Goal: Task Accomplishment & Management: Use online tool/utility

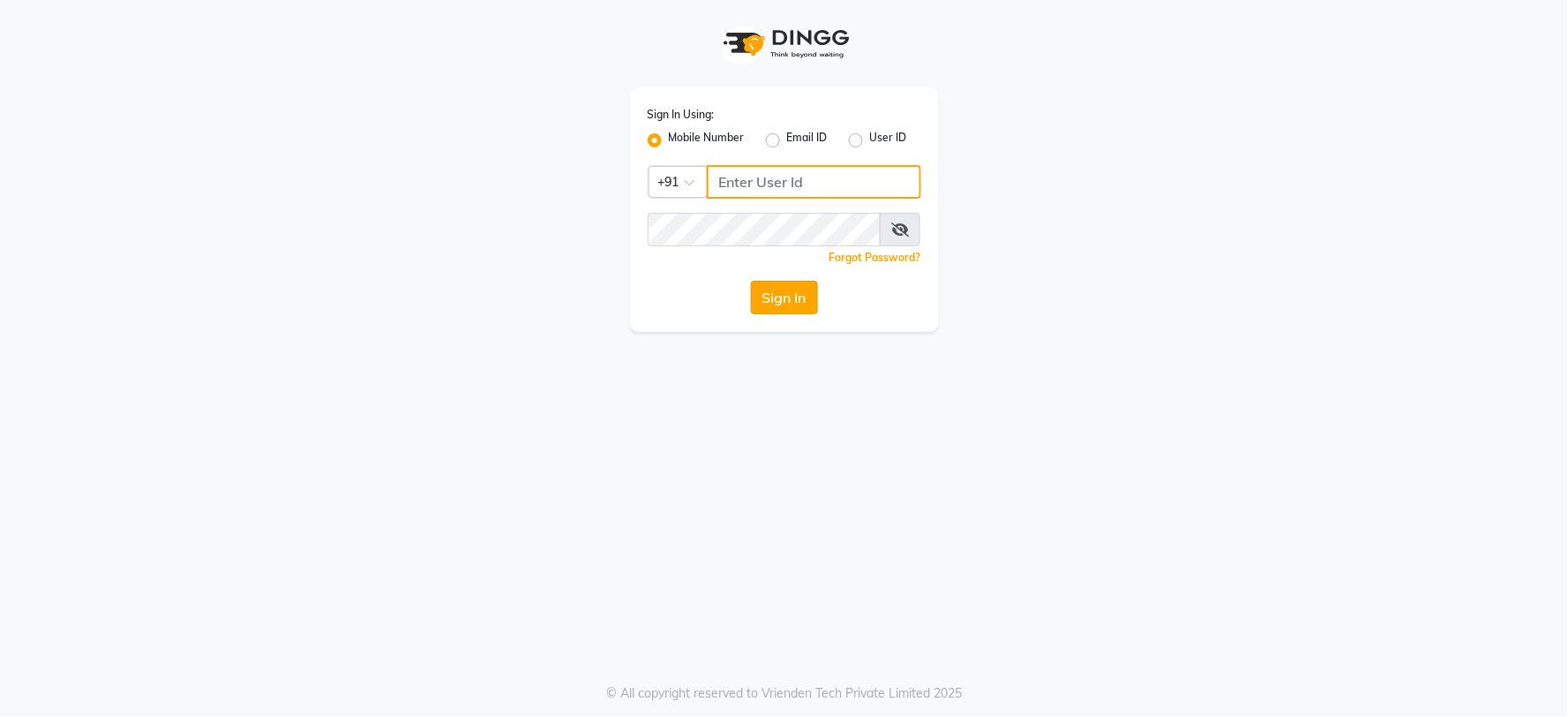
type input "8482915668"
click at [808, 282] on button "Sign In" at bounding box center [784, 297] width 67 height 34
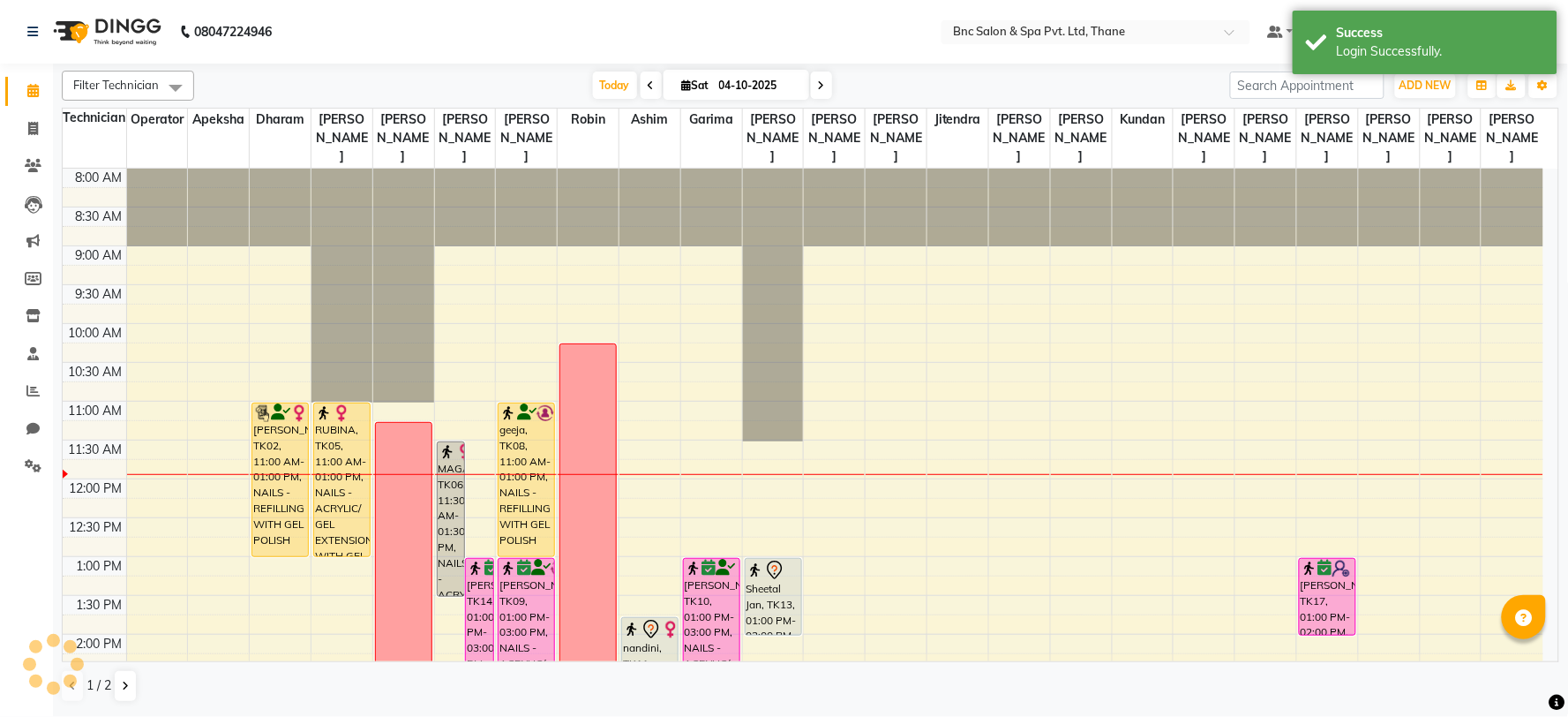
scroll to position [234, 0]
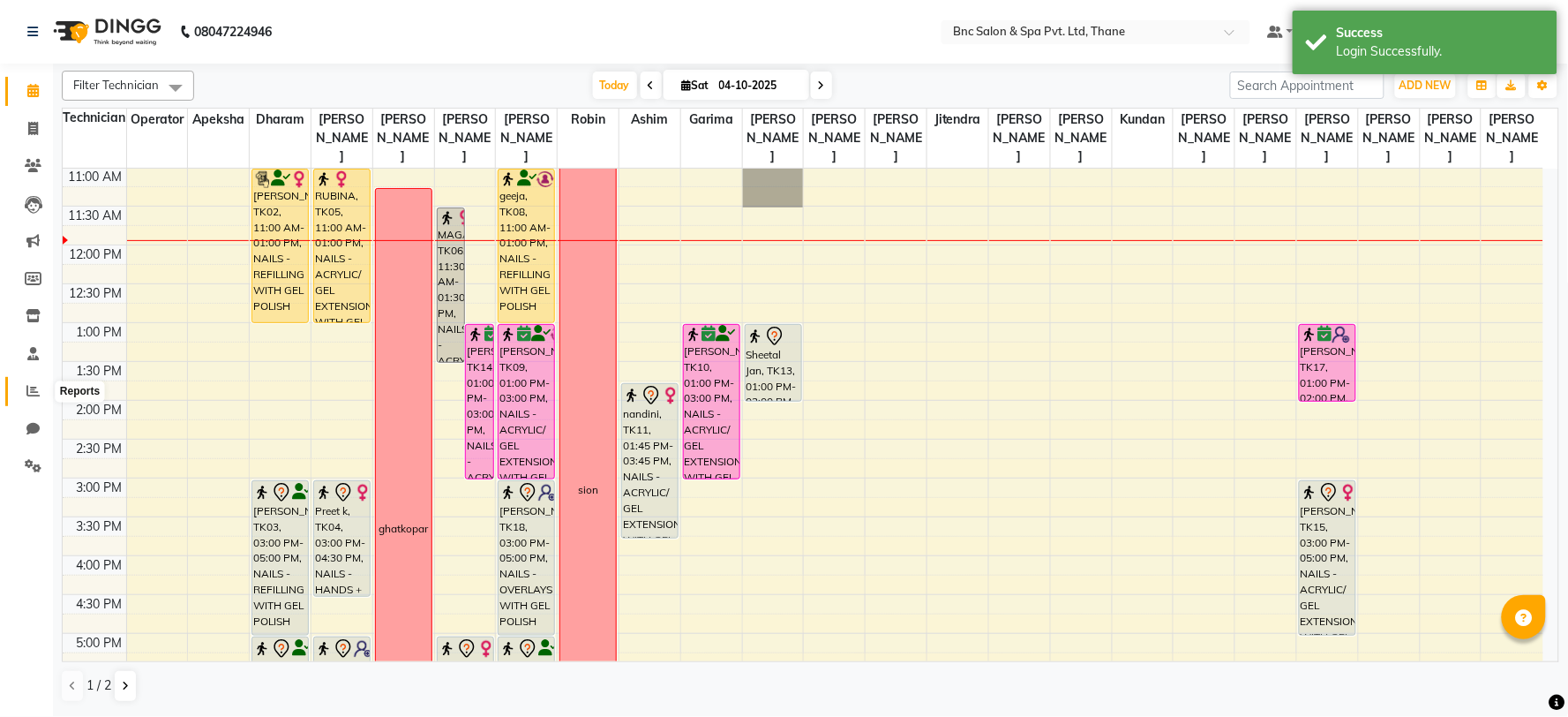
click at [30, 393] on icon at bounding box center [33, 390] width 13 height 13
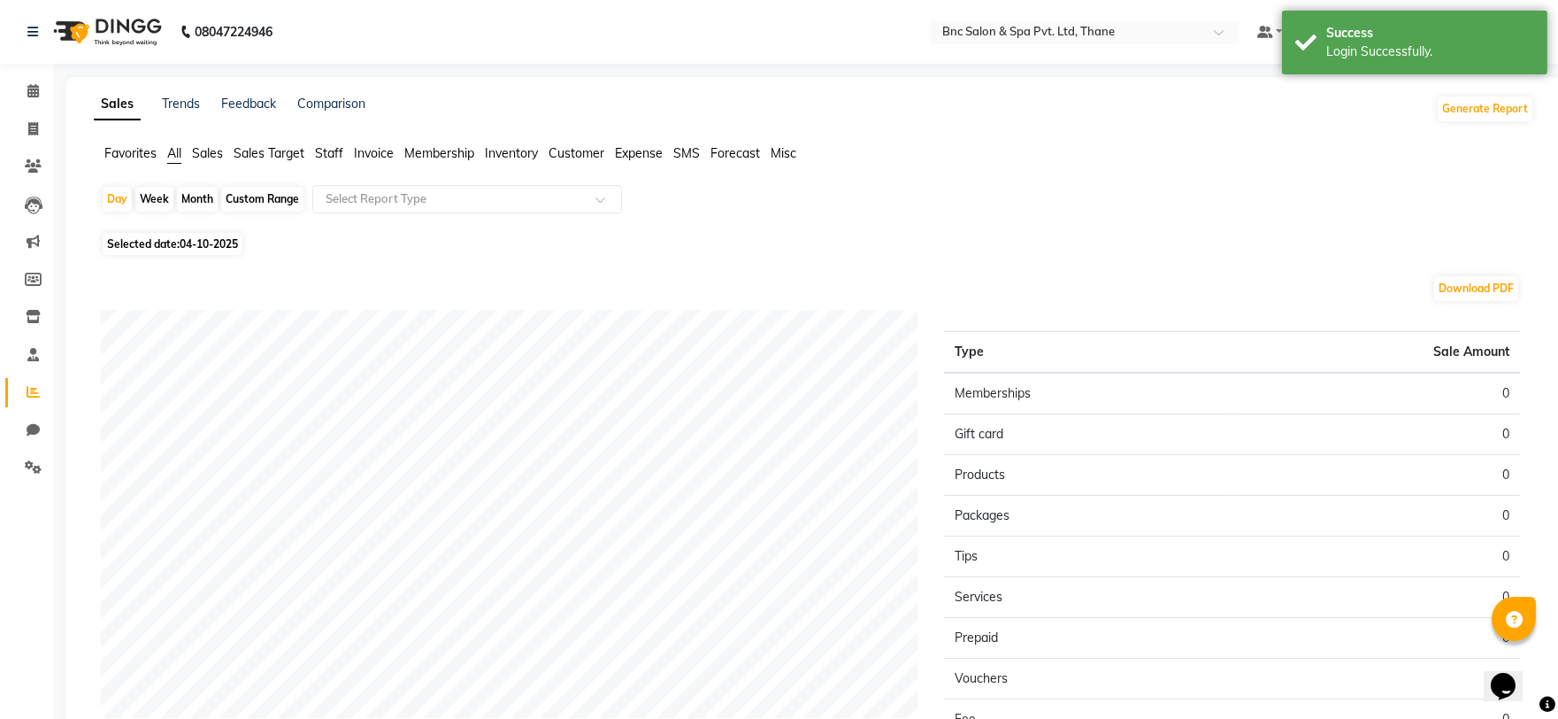
click at [207, 240] on span "04-10-2025" at bounding box center [209, 243] width 58 height 13
select select "10"
select select "2025"
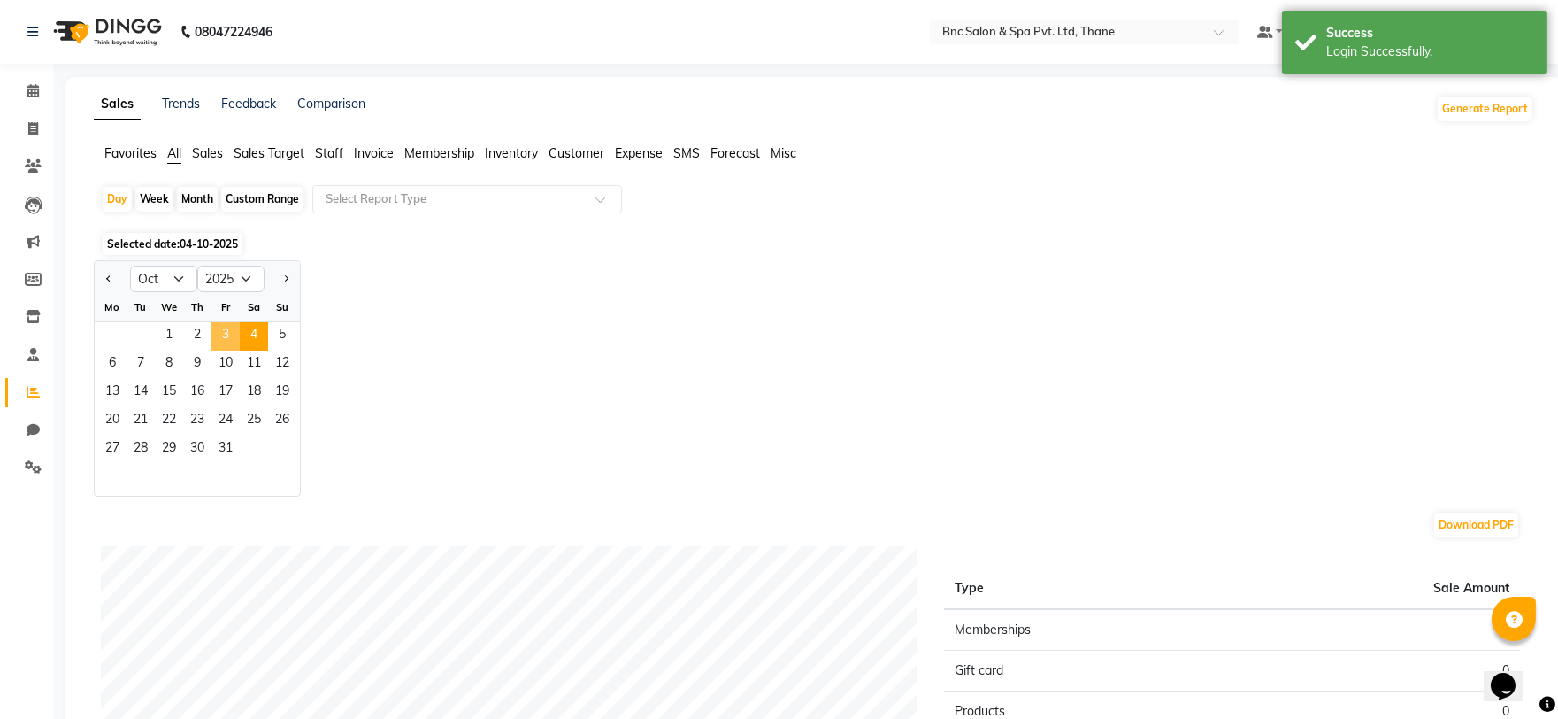
click at [232, 338] on span "3" at bounding box center [225, 336] width 28 height 28
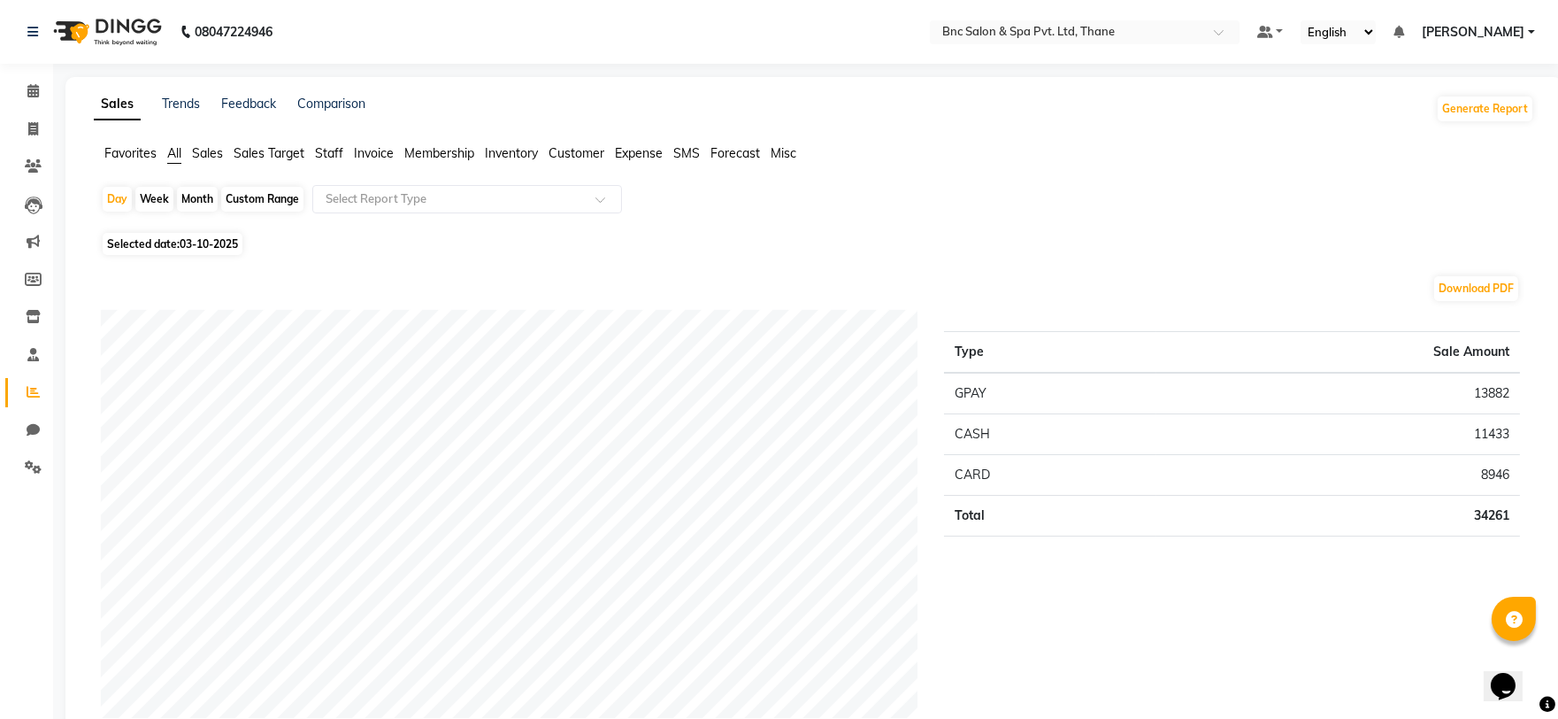
drag, startPoint x: 328, startPoint y: 158, endPoint x: 339, endPoint y: 164, distance: 12.3
click at [330, 159] on span "Staff" at bounding box center [329, 153] width 28 height 16
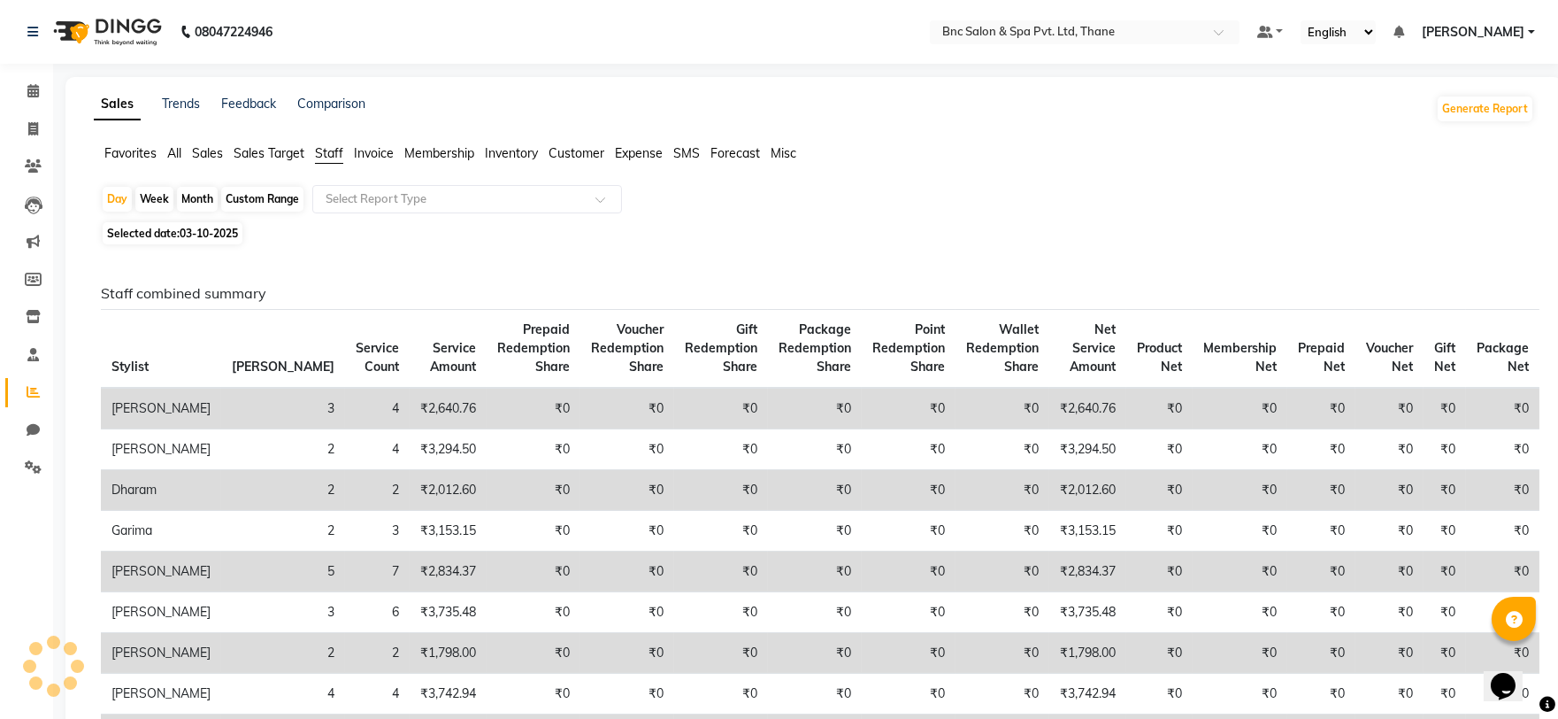
click at [363, 227] on div "Selected date: 03-10-2025" at bounding box center [818, 233] width 1434 height 19
click at [368, 199] on input "text" at bounding box center [449, 199] width 255 height 18
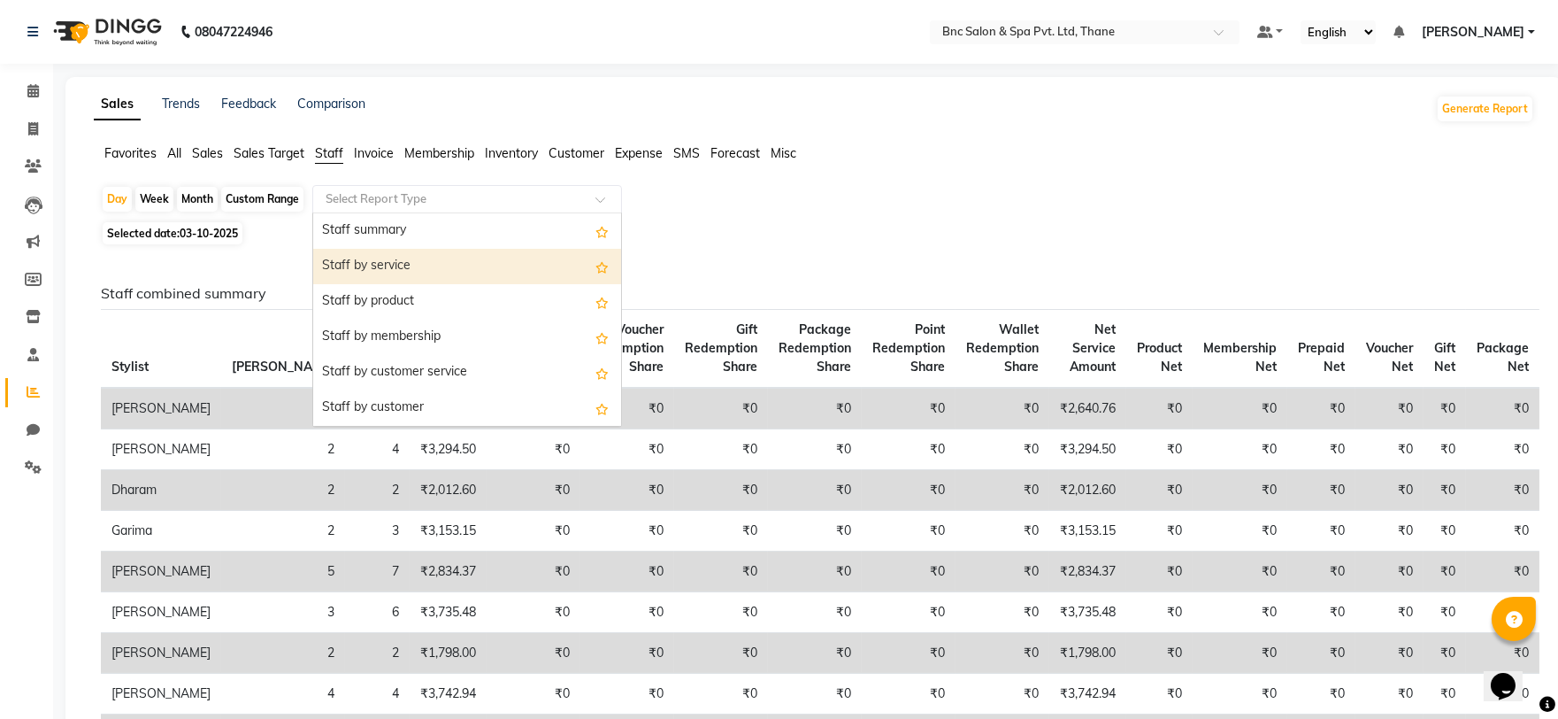
drag, startPoint x: 389, startPoint y: 266, endPoint x: 402, endPoint y: 206, distance: 61.4
click at [402, 206] on ng-select "Select Report Type Staff summary Staff by service Staff by product Staff by mem…" at bounding box center [467, 199] width 310 height 28
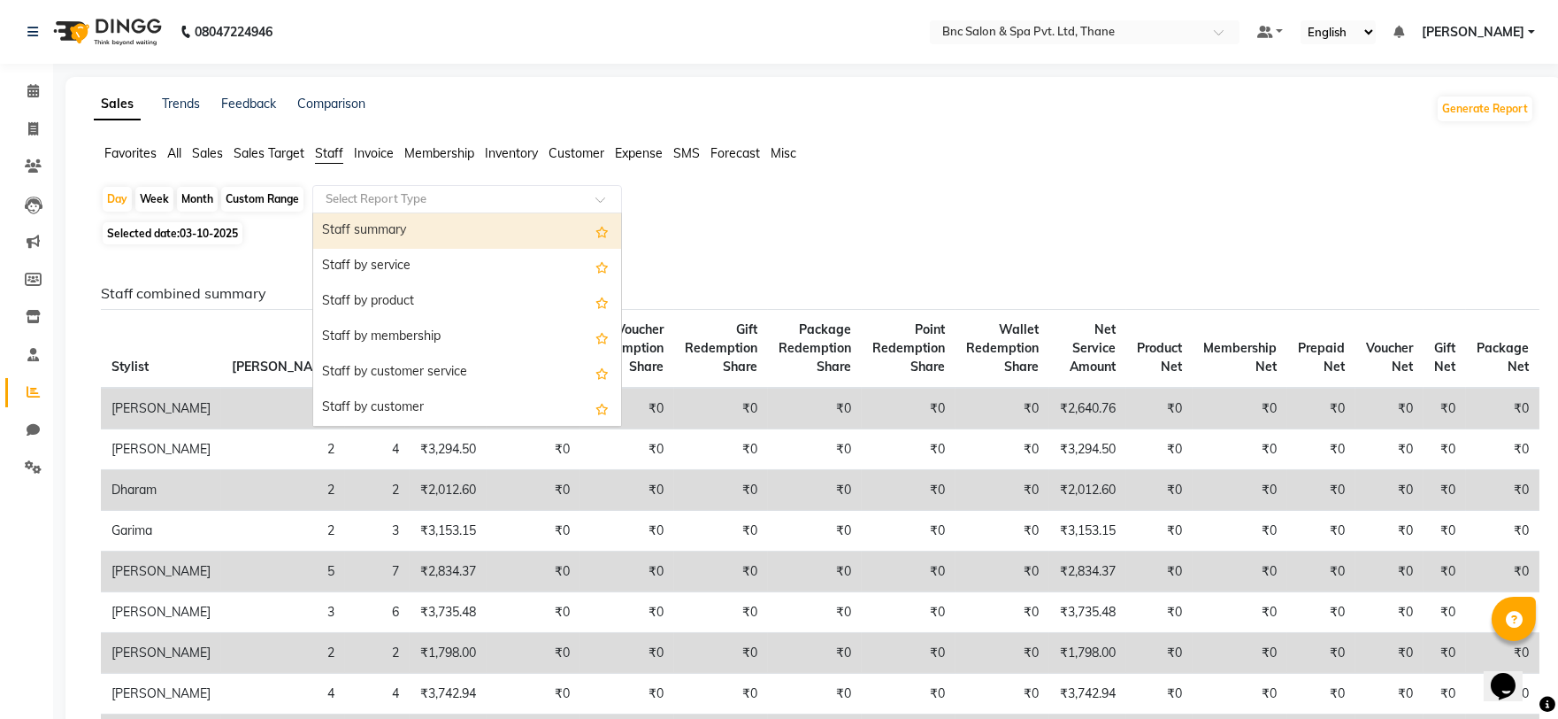
click at [409, 218] on div "Staff summary" at bounding box center [467, 230] width 308 height 35
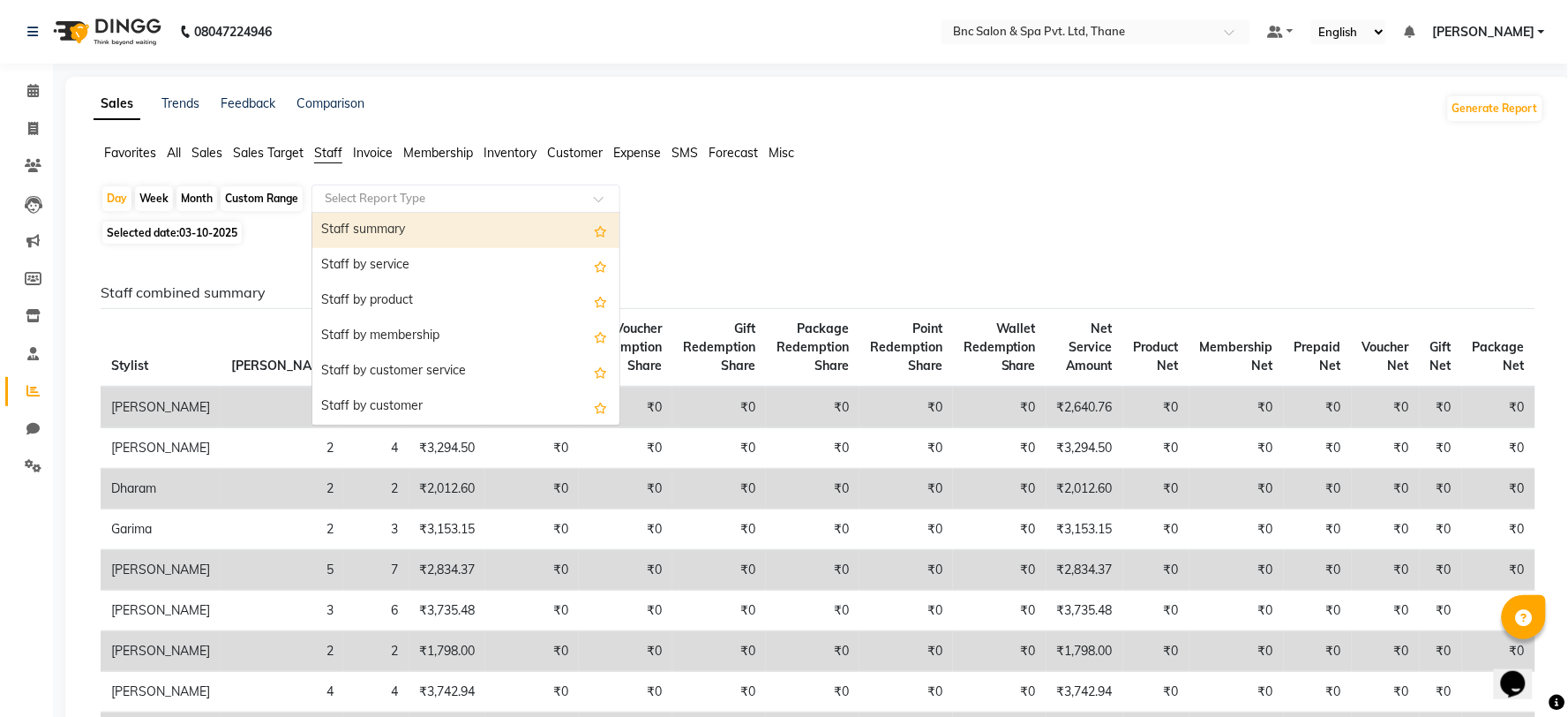
select select "full_report"
select select "csv"
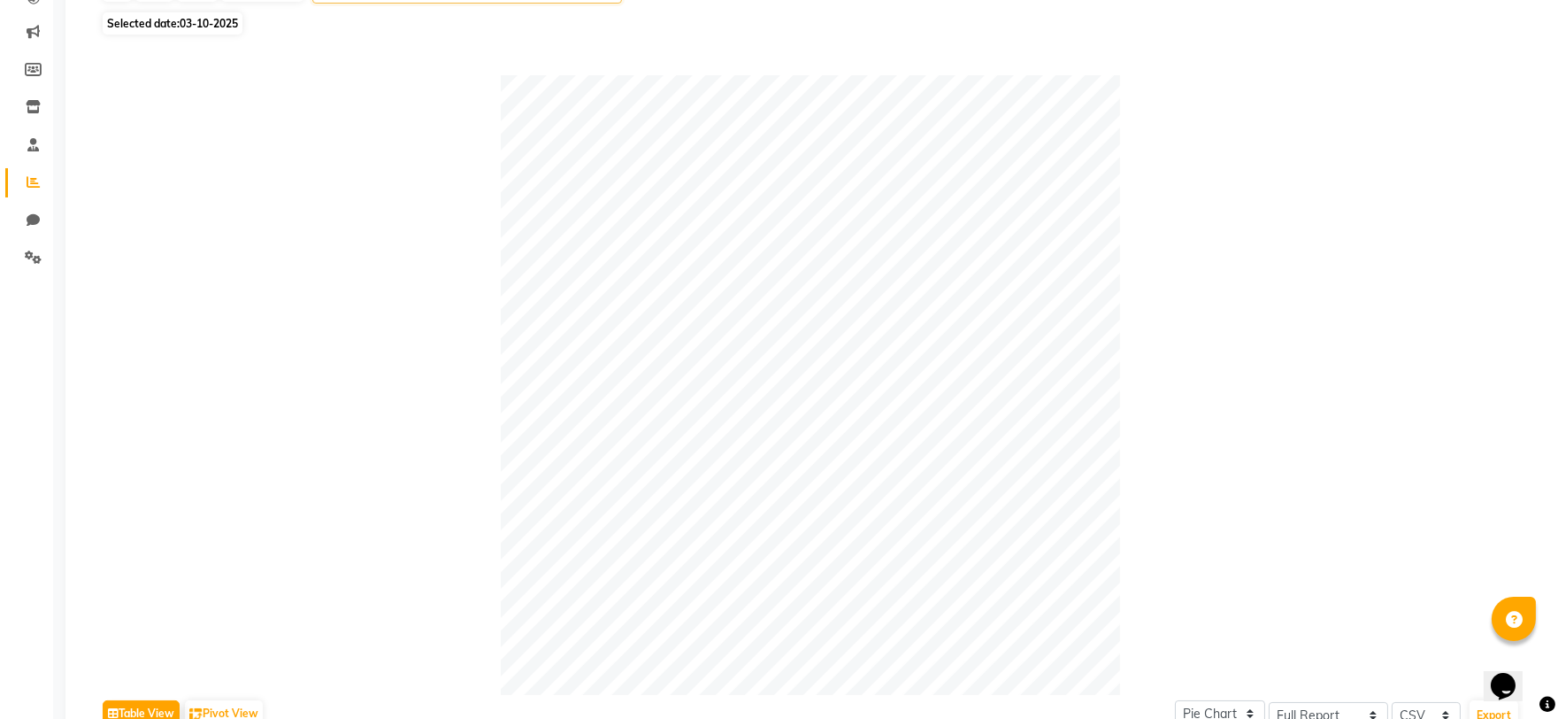
scroll to position [393, 0]
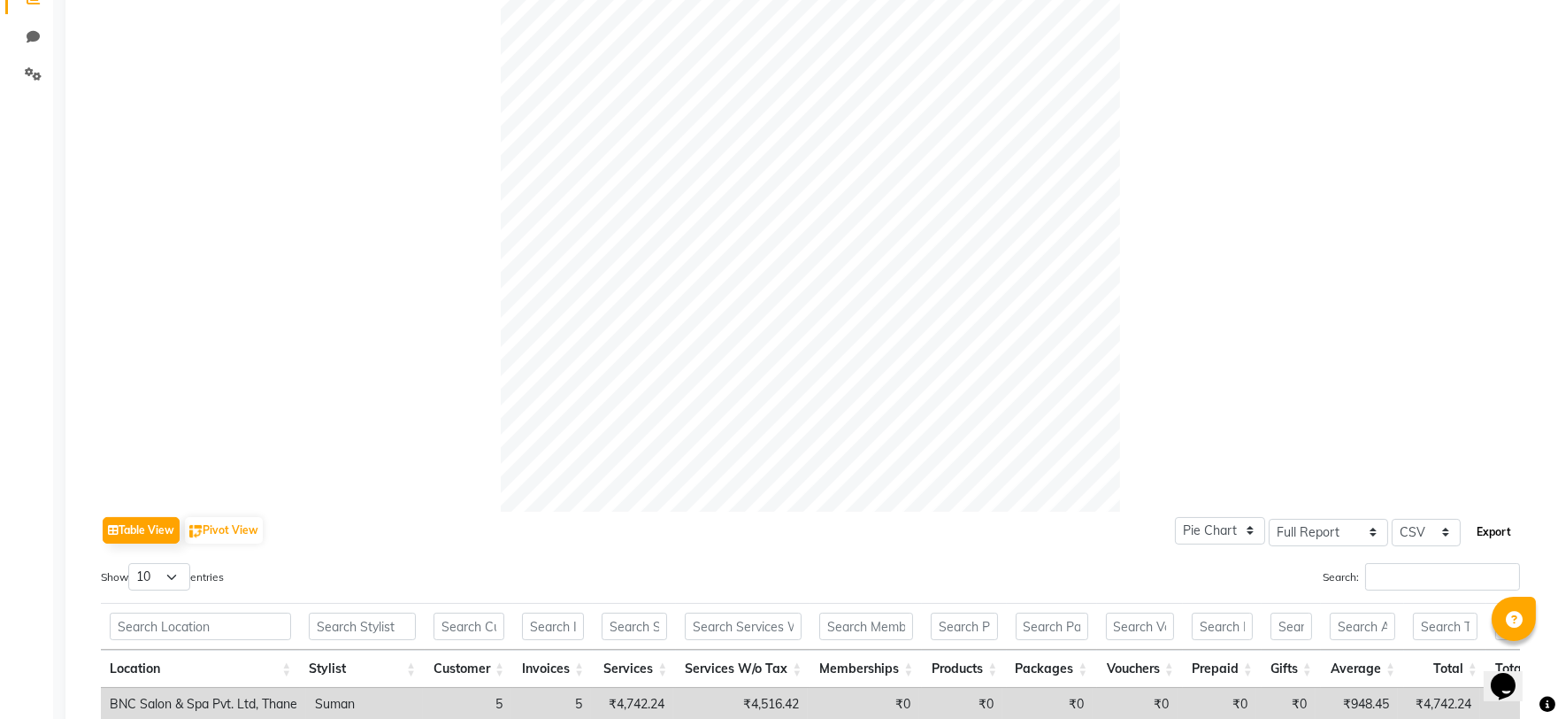
click at [1499, 528] on button "Export" at bounding box center [1494, 532] width 49 height 30
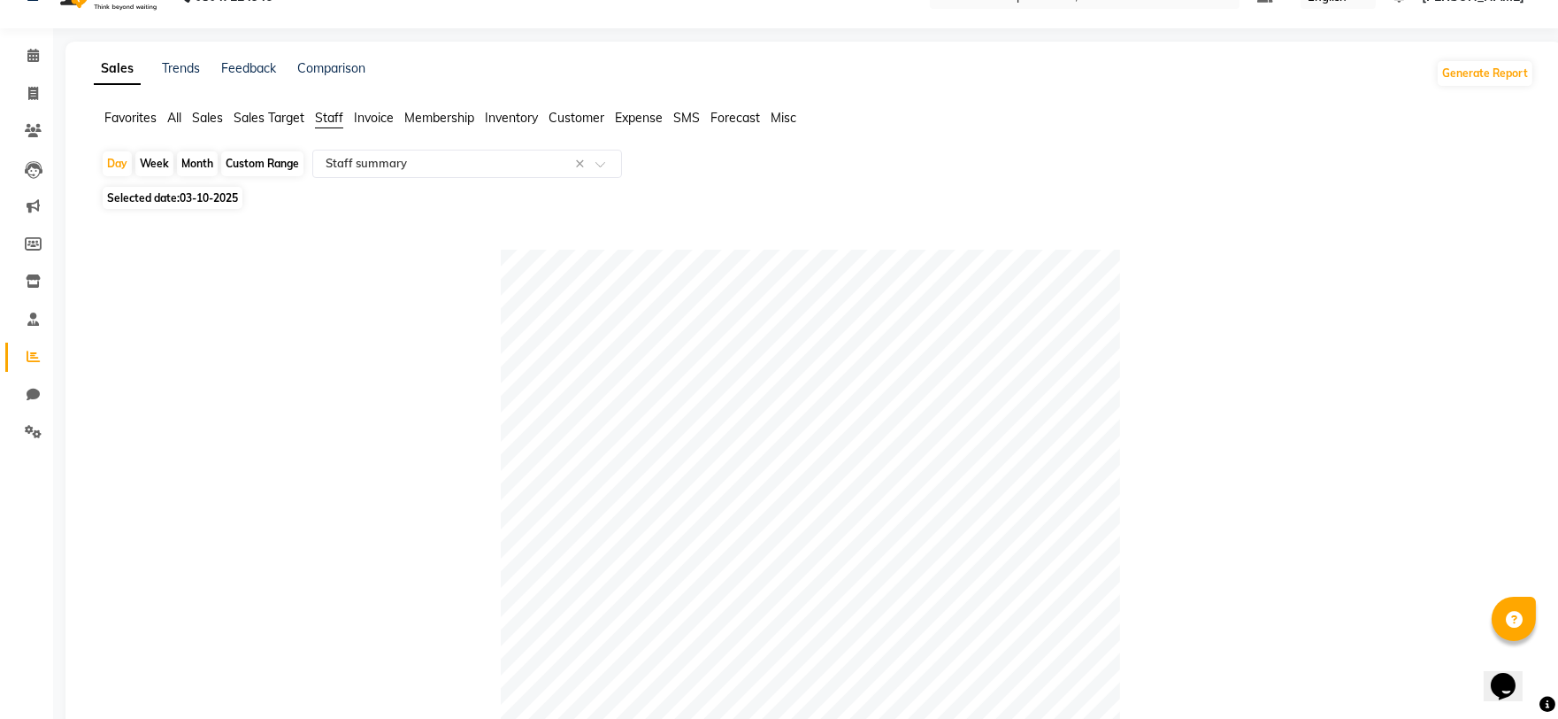
scroll to position [0, 0]
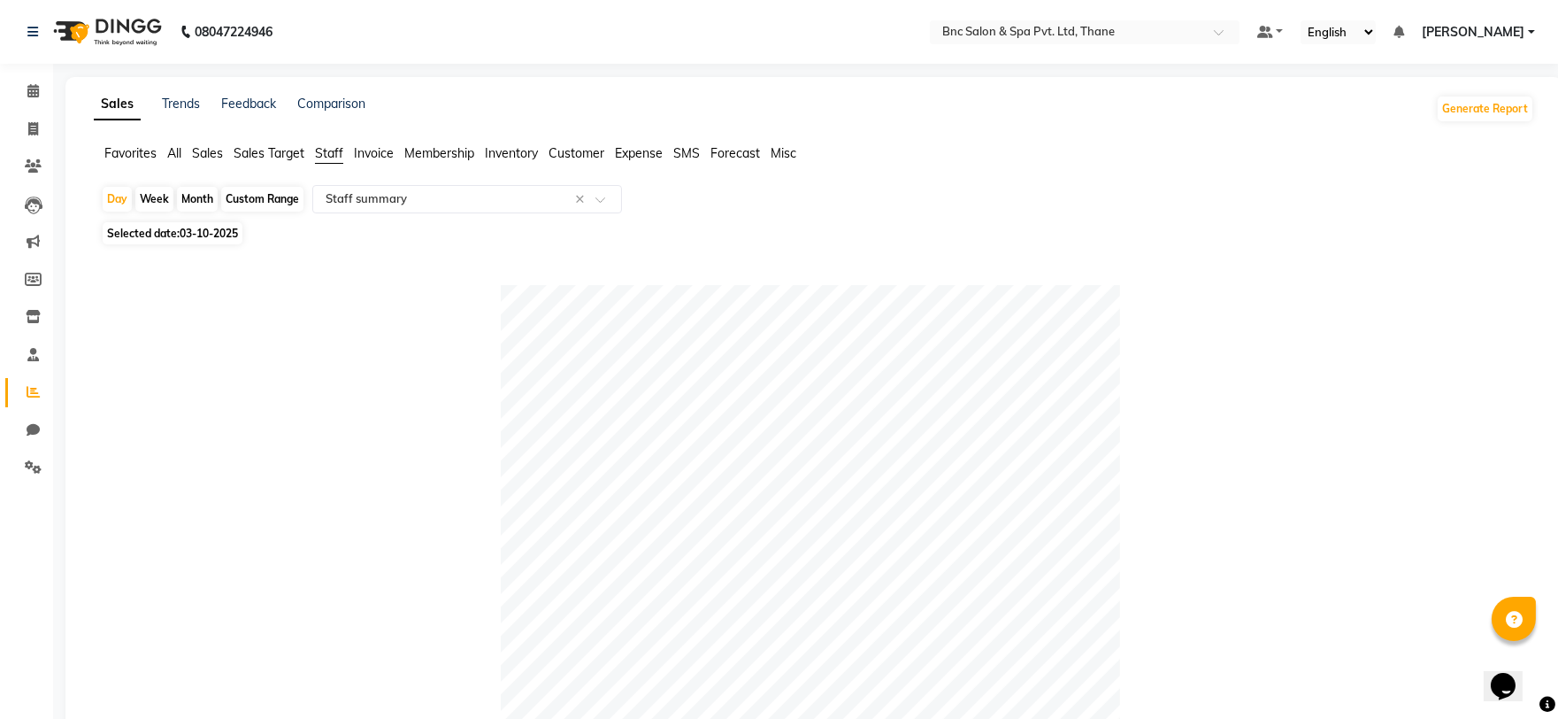
click at [642, 157] on span "Expense" at bounding box center [639, 153] width 48 height 16
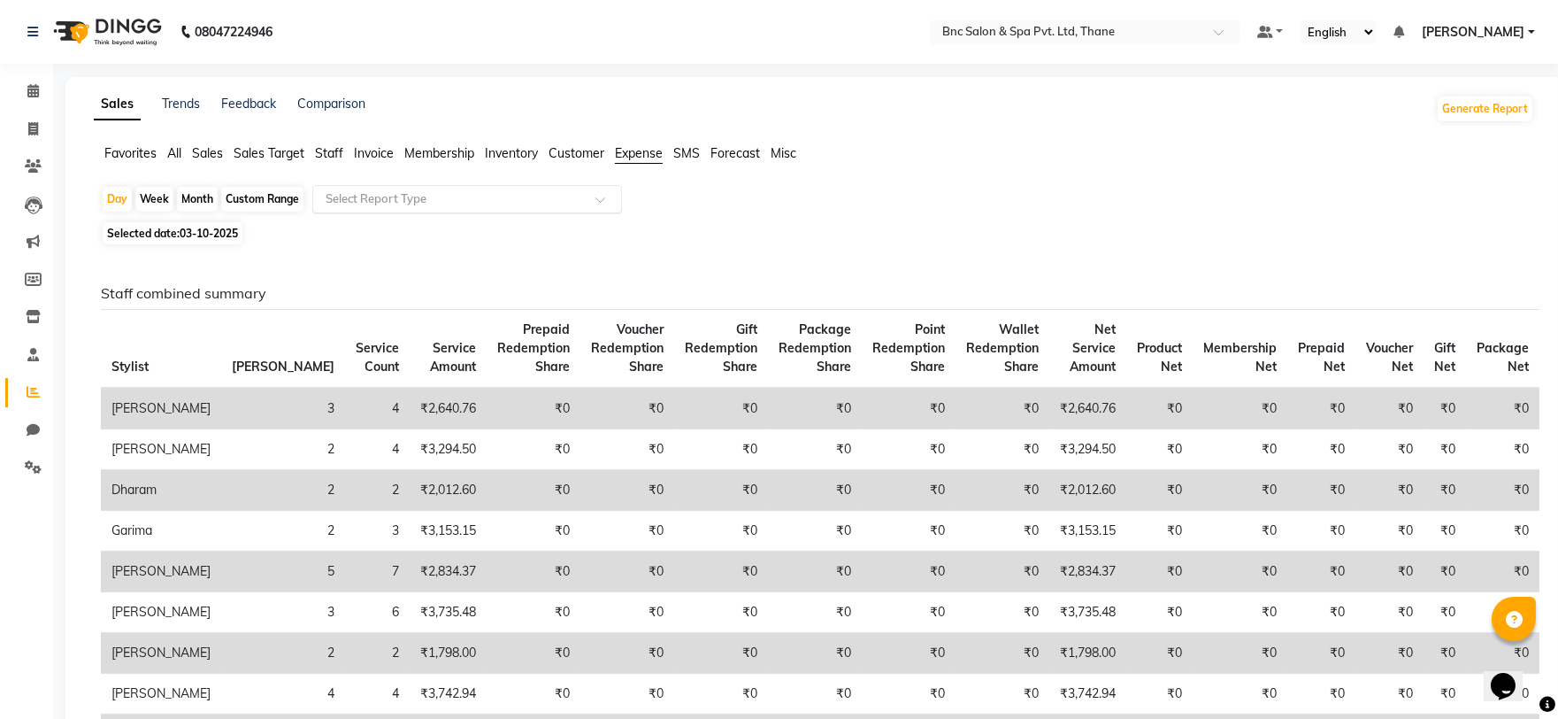
click at [419, 205] on input "text" at bounding box center [449, 199] width 255 height 18
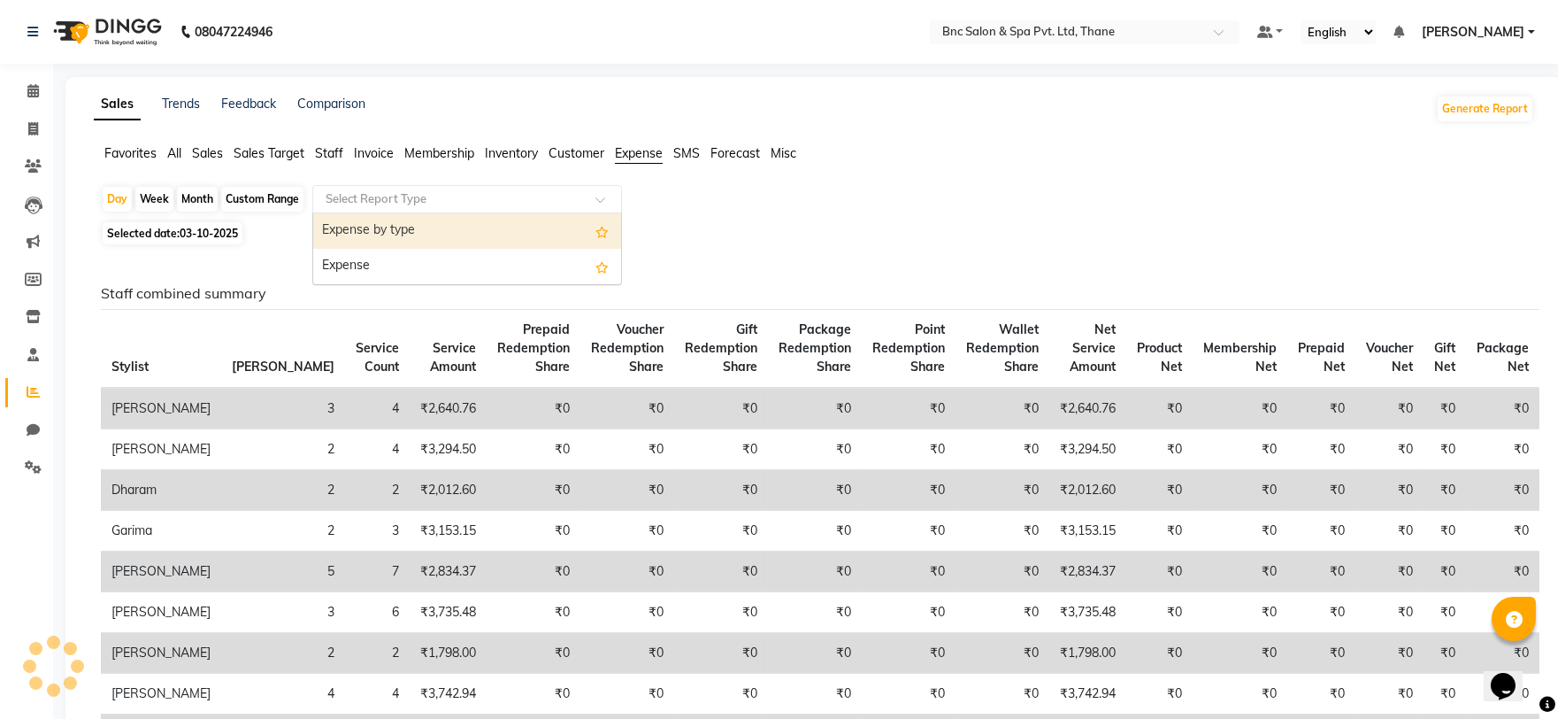
click at [405, 237] on div "Expense by type" at bounding box center [467, 230] width 308 height 35
select select "full_report"
select select "csv"
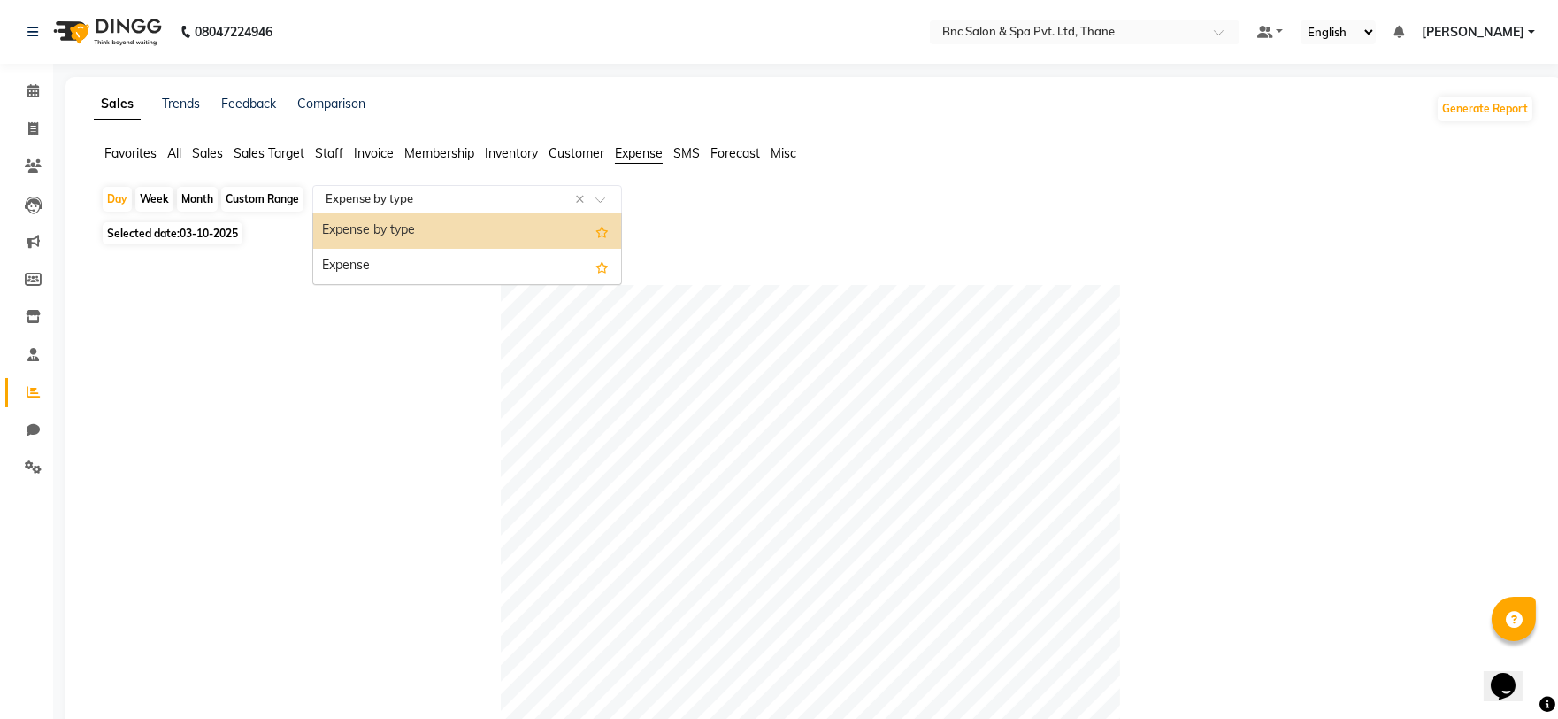
click at [417, 207] on input "text" at bounding box center [449, 199] width 255 height 18
click at [410, 297] on div at bounding box center [810, 594] width 1419 height 619
click at [426, 208] on div "Select Report Type × Expense by type ×" at bounding box center [467, 199] width 310 height 28
click at [416, 261] on div "Expense" at bounding box center [467, 266] width 308 height 35
